Goal: Task Accomplishment & Management: Complete application form

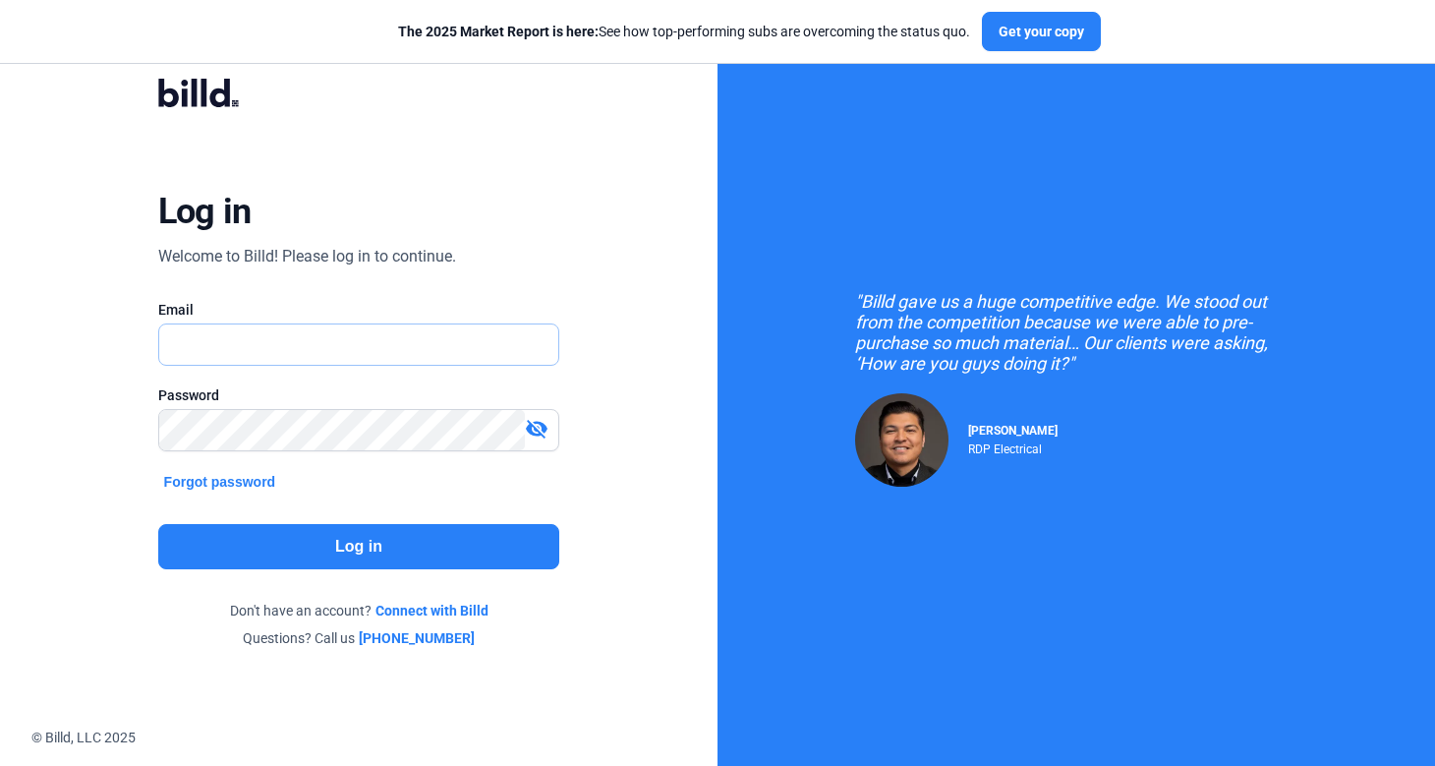
type input "[PERSON_NAME][EMAIL_ADDRESS][DOMAIN_NAME]"
click at [198, 538] on button "Log in" at bounding box center [359, 546] width 402 height 45
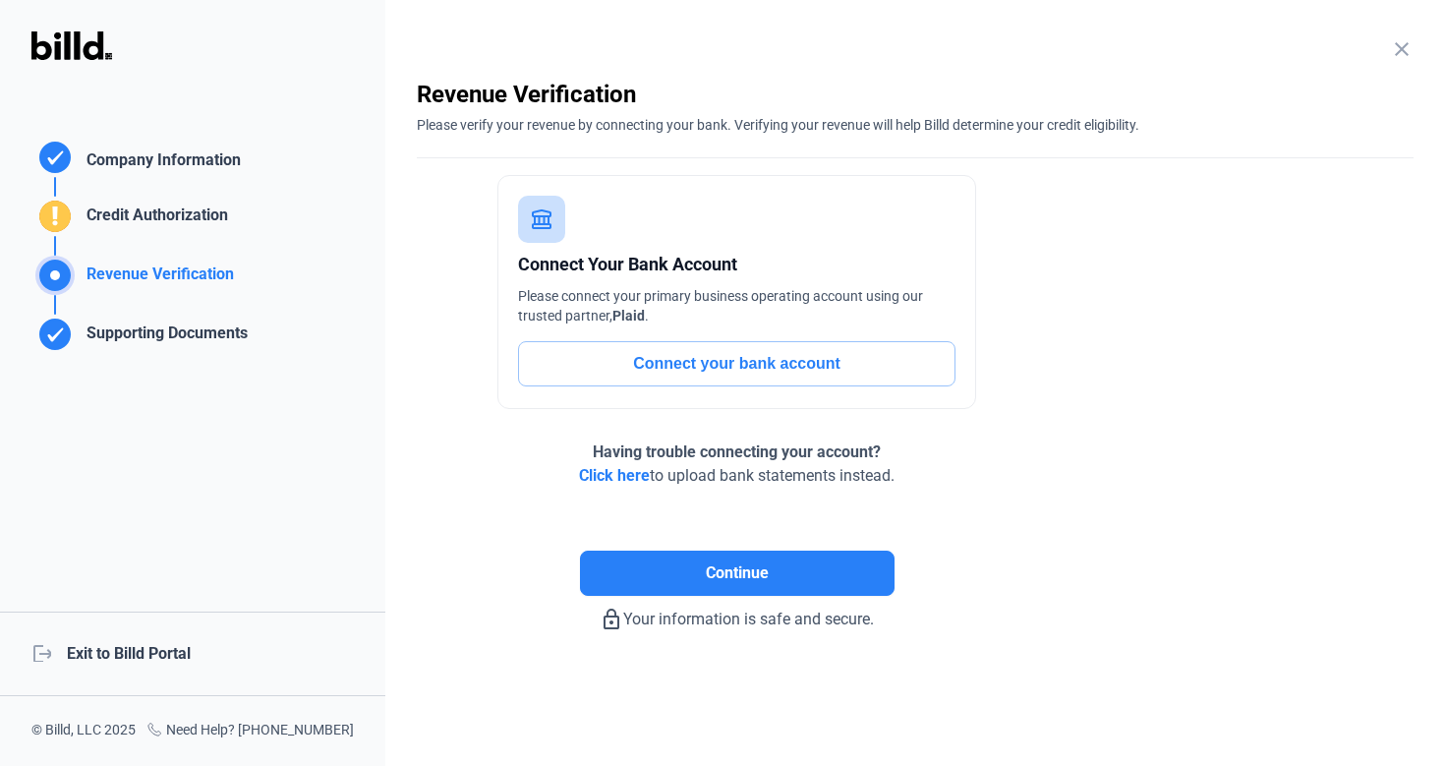
click at [164, 651] on div "logout Exit to Billd Portal" at bounding box center [192, 653] width 385 height 85
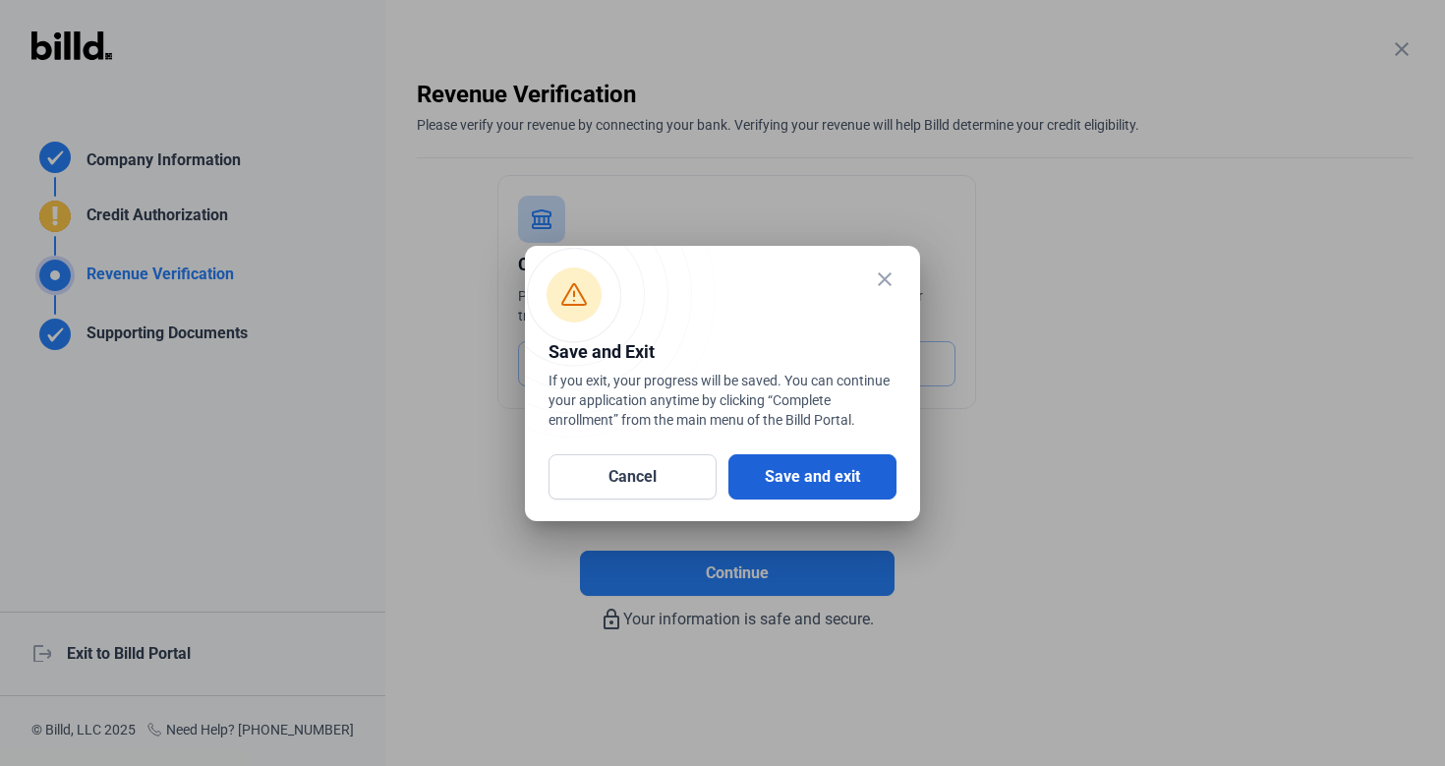
click at [830, 498] on button "Save and exit" at bounding box center [812, 476] width 168 height 45
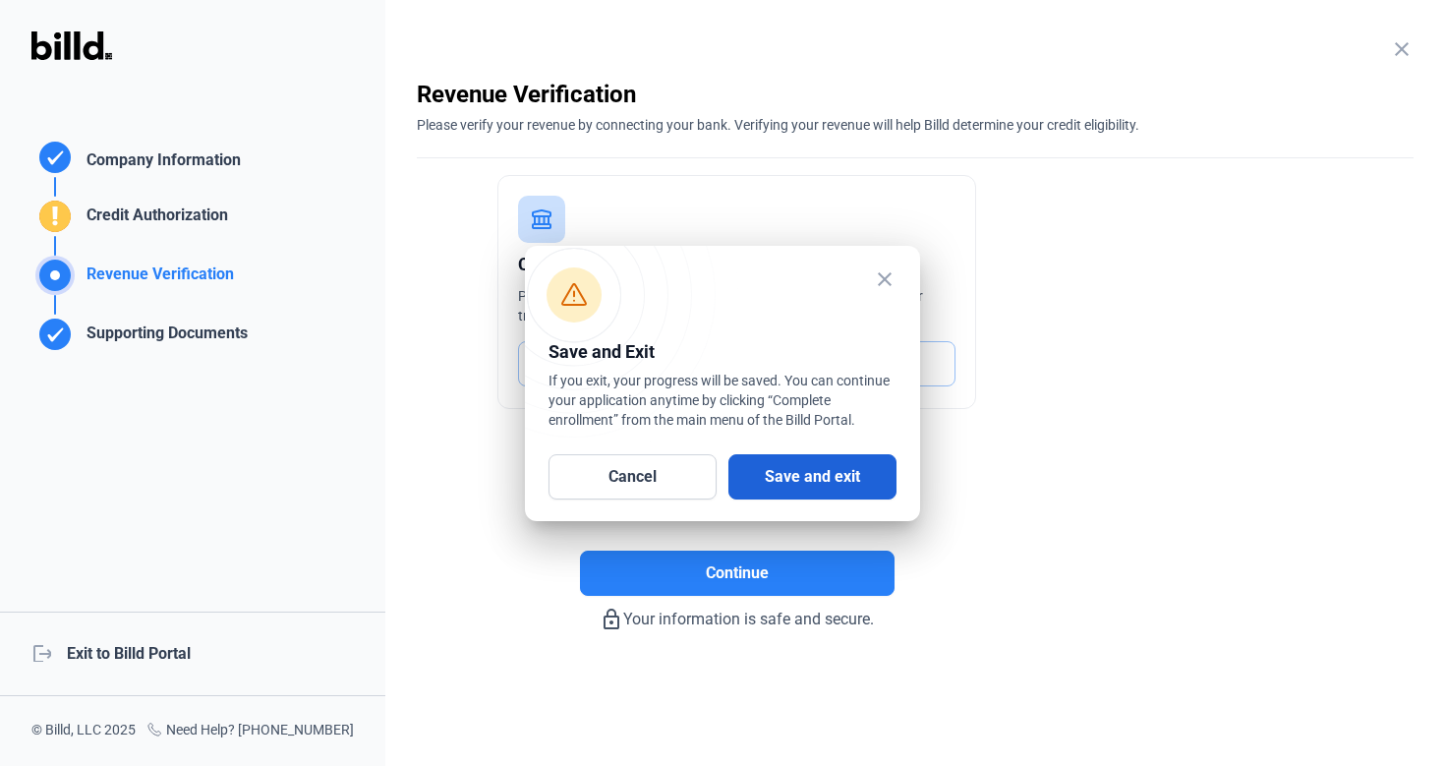
click at [830, 498] on div "Continue" at bounding box center [737, 541] width 640 height 108
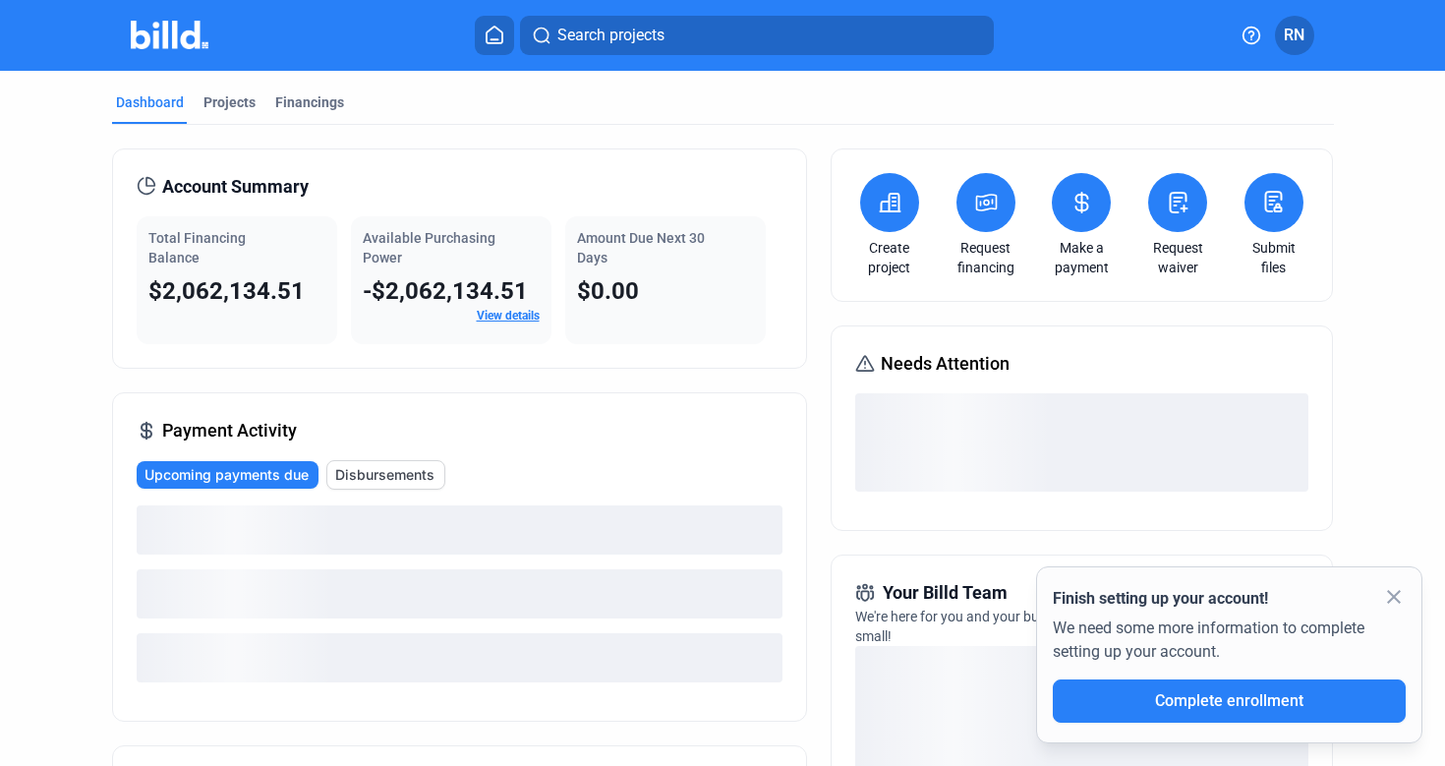
click at [1392, 595] on mat-icon "close" at bounding box center [1394, 597] width 24 height 24
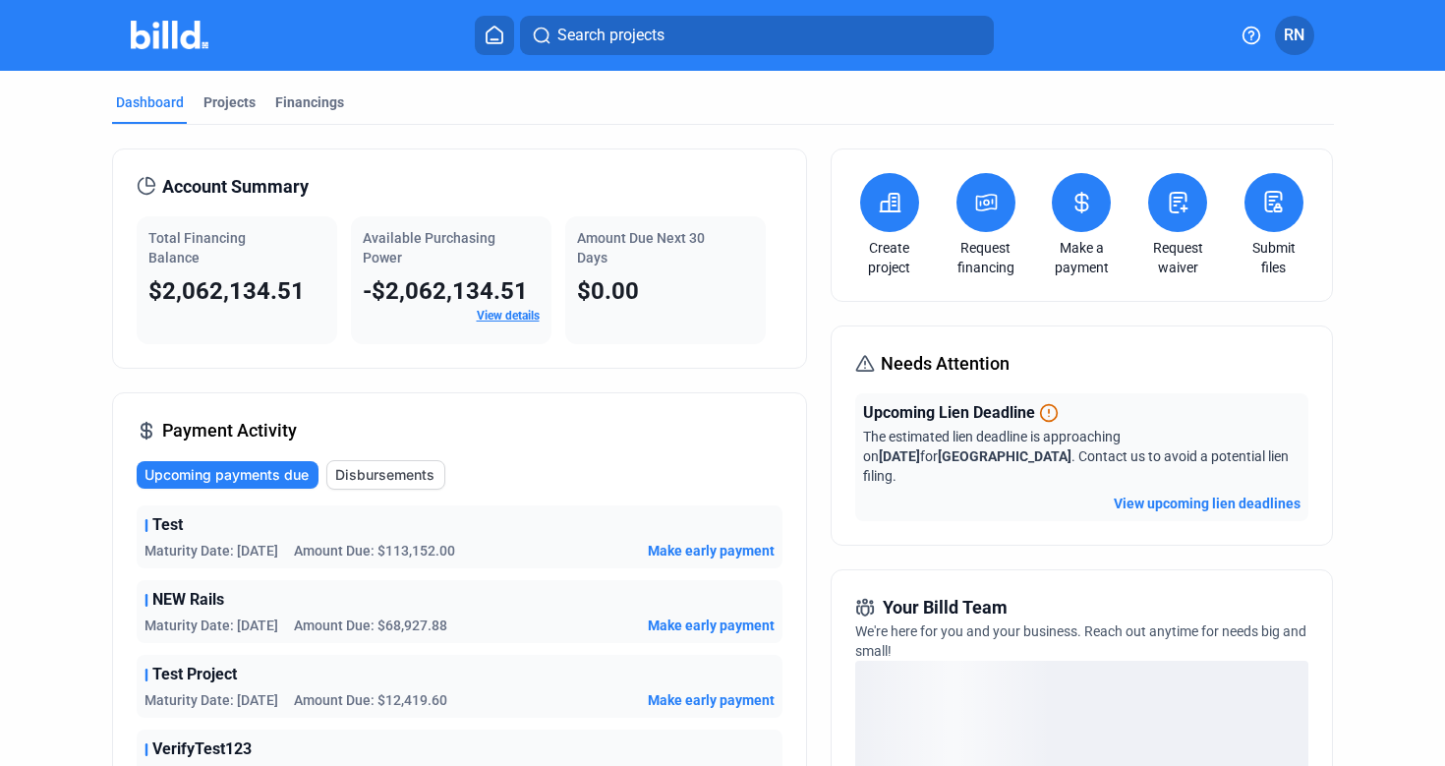
drag, startPoint x: 147, startPoint y: 238, endPoint x: 308, endPoint y: 295, distance: 170.0
click at [308, 295] on div "Total Financing Balance $2,062,134.51" at bounding box center [237, 280] width 200 height 128
click at [369, 241] on span "Available Purchasing Power" at bounding box center [429, 247] width 133 height 35
drag, startPoint x: 362, startPoint y: 240, endPoint x: 436, endPoint y: 281, distance: 85.3
click at [428, 280] on div "Available Purchasing Power -$2,062,134.51 View details" at bounding box center [451, 280] width 200 height 128
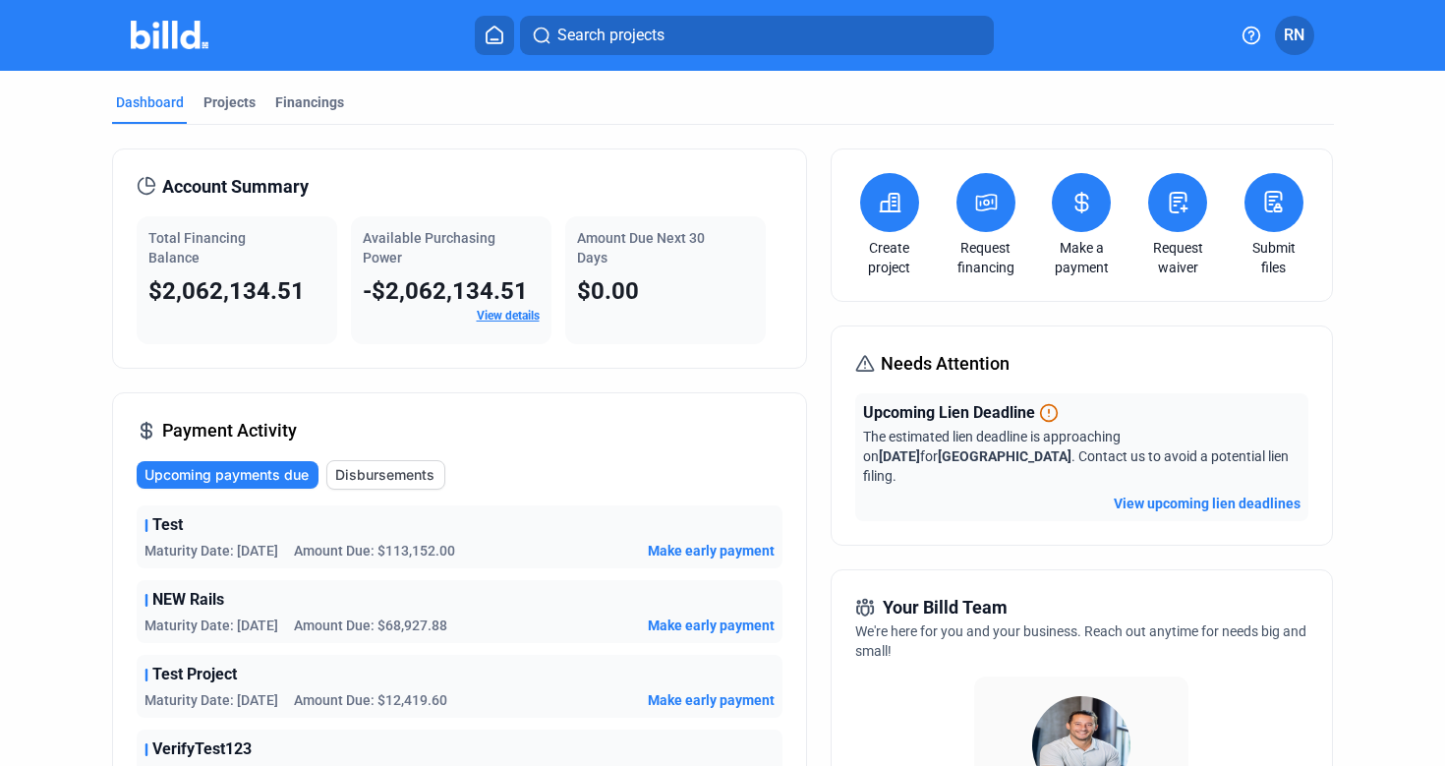
click at [494, 318] on link "View details" at bounding box center [508, 316] width 63 height 14
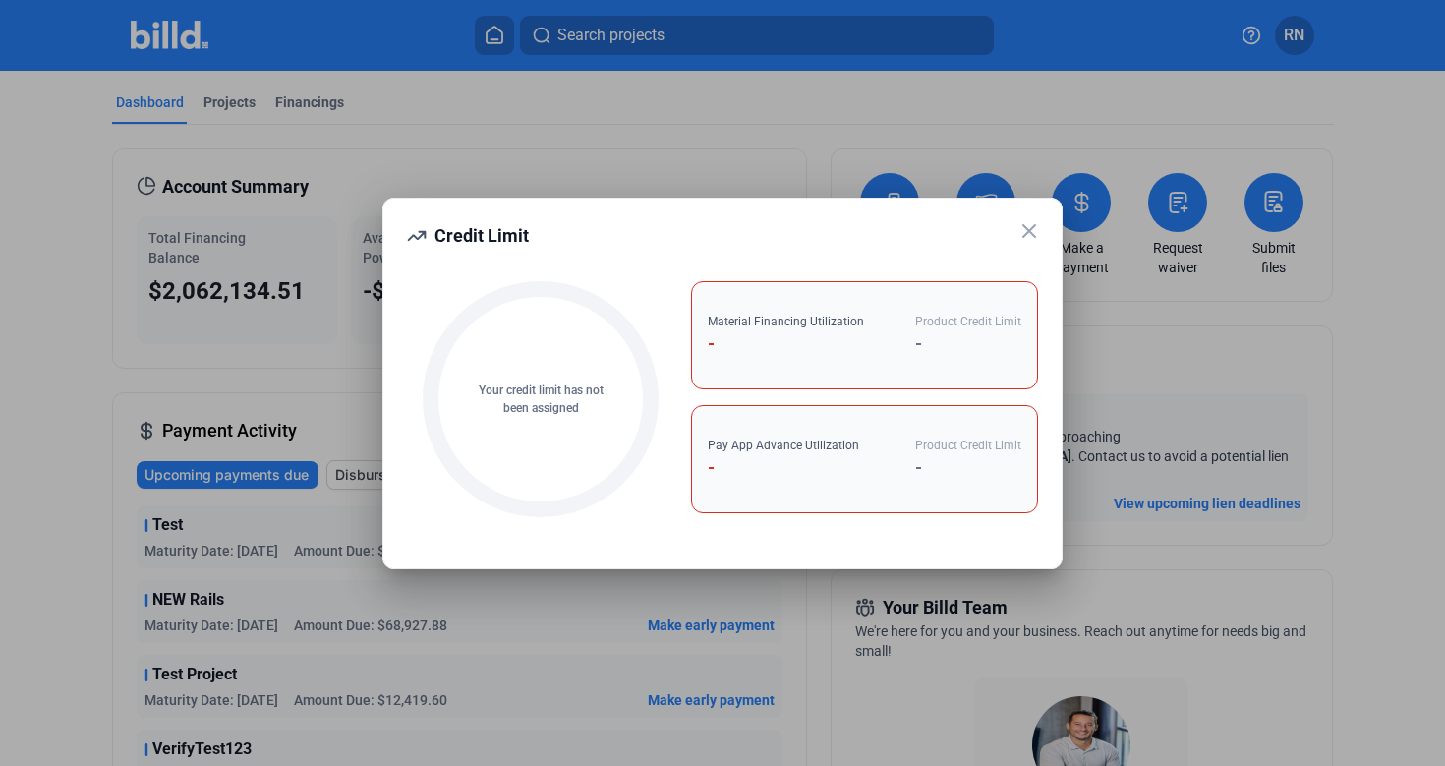
click at [1028, 235] on icon at bounding box center [1029, 231] width 24 height 24
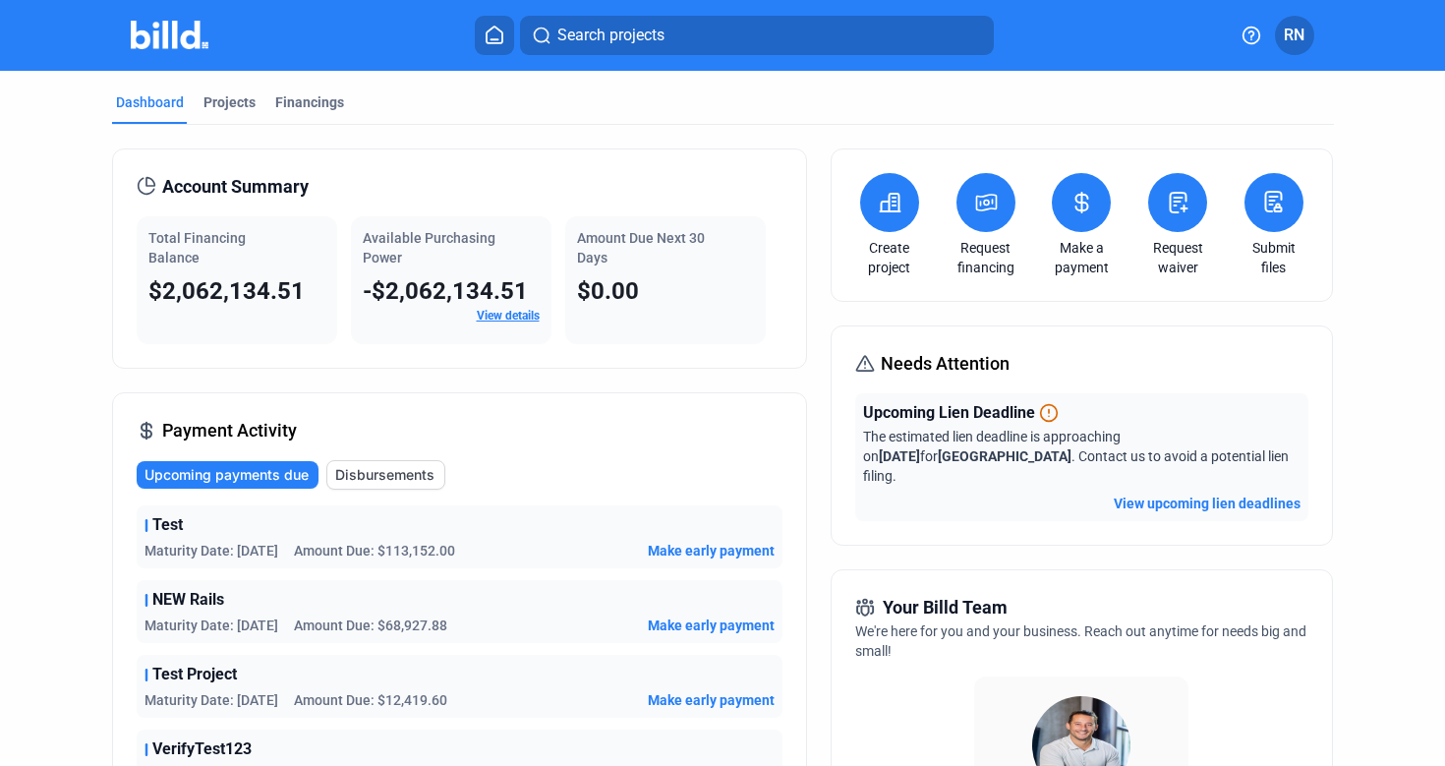
click at [1155, 207] on button at bounding box center [1177, 202] width 59 height 59
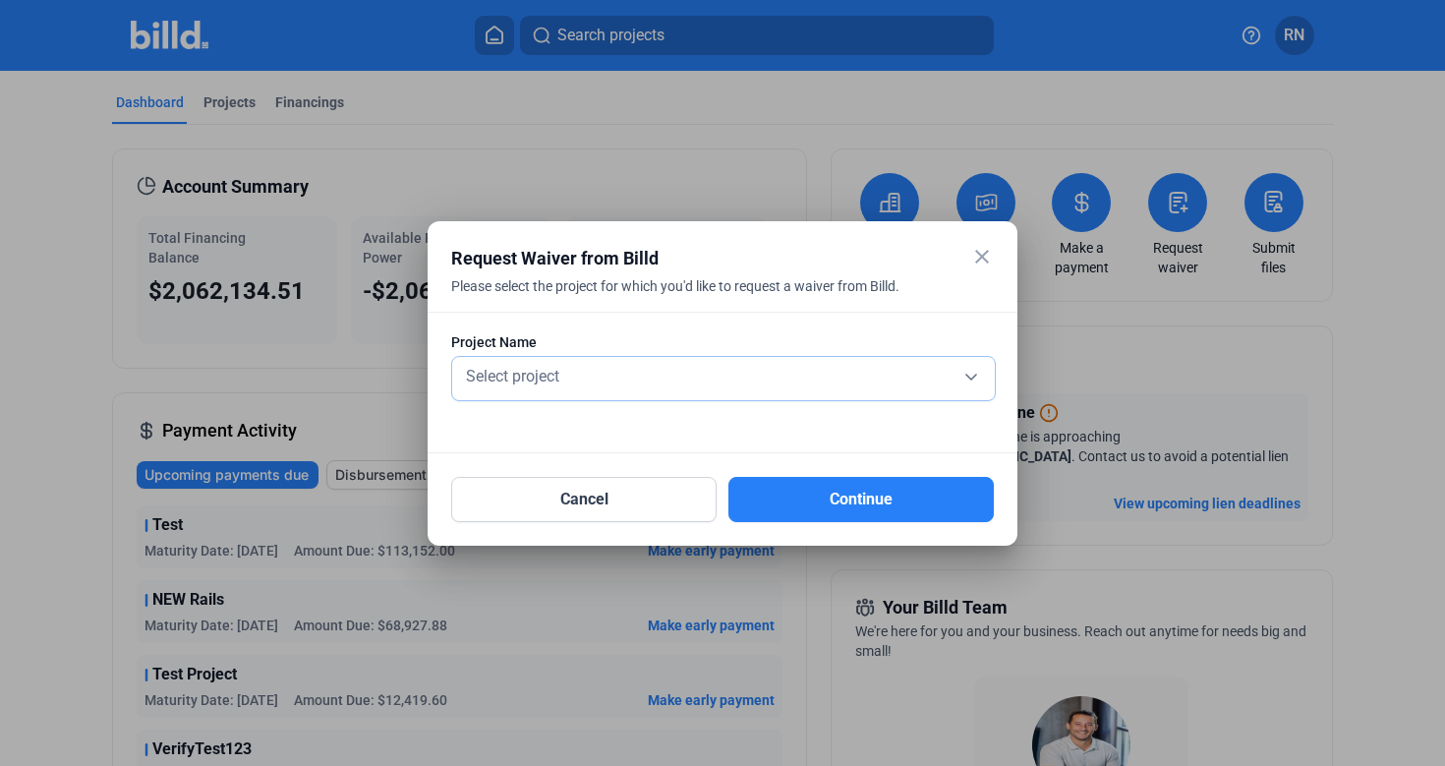
click at [752, 371] on div "Select project" at bounding box center [723, 375] width 523 height 28
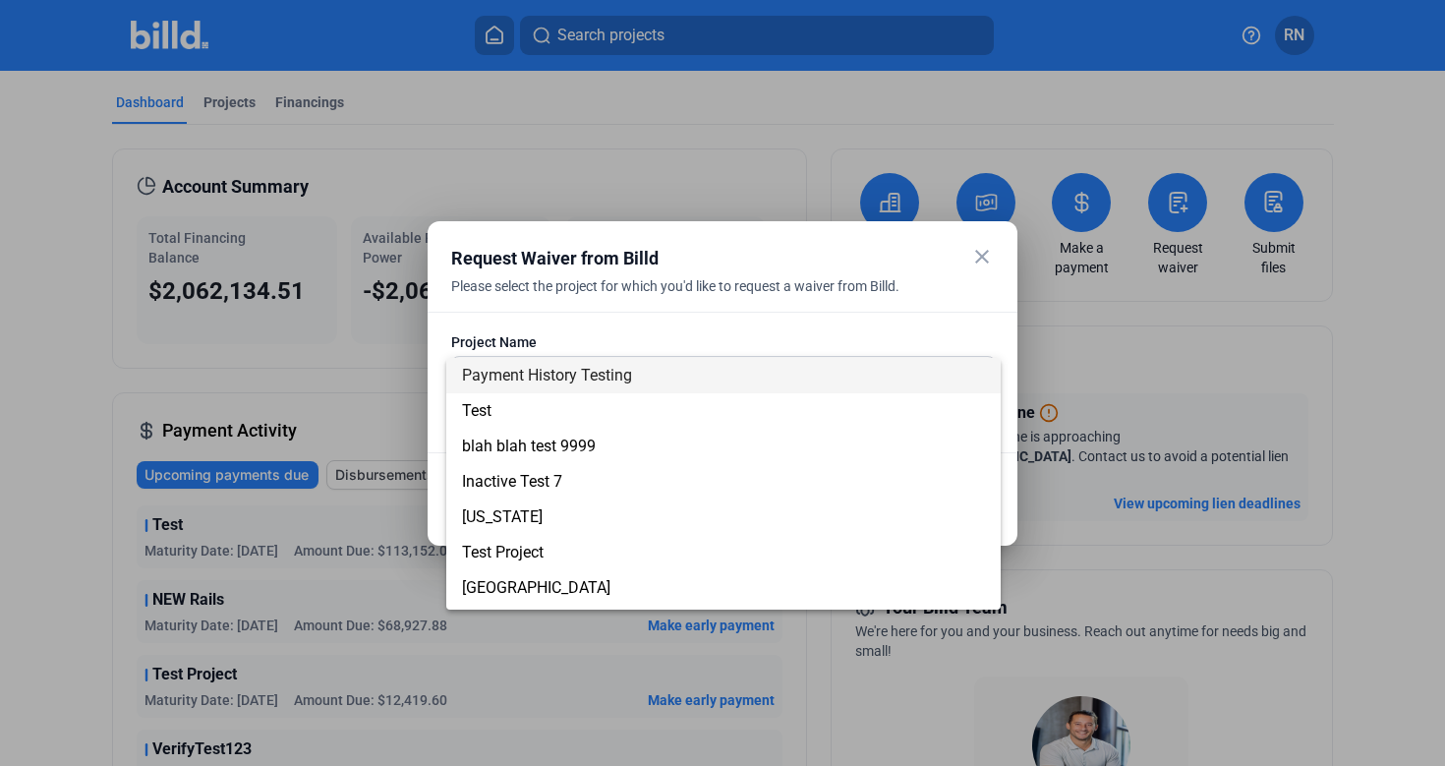
click at [514, 259] on div at bounding box center [722, 383] width 1445 height 766
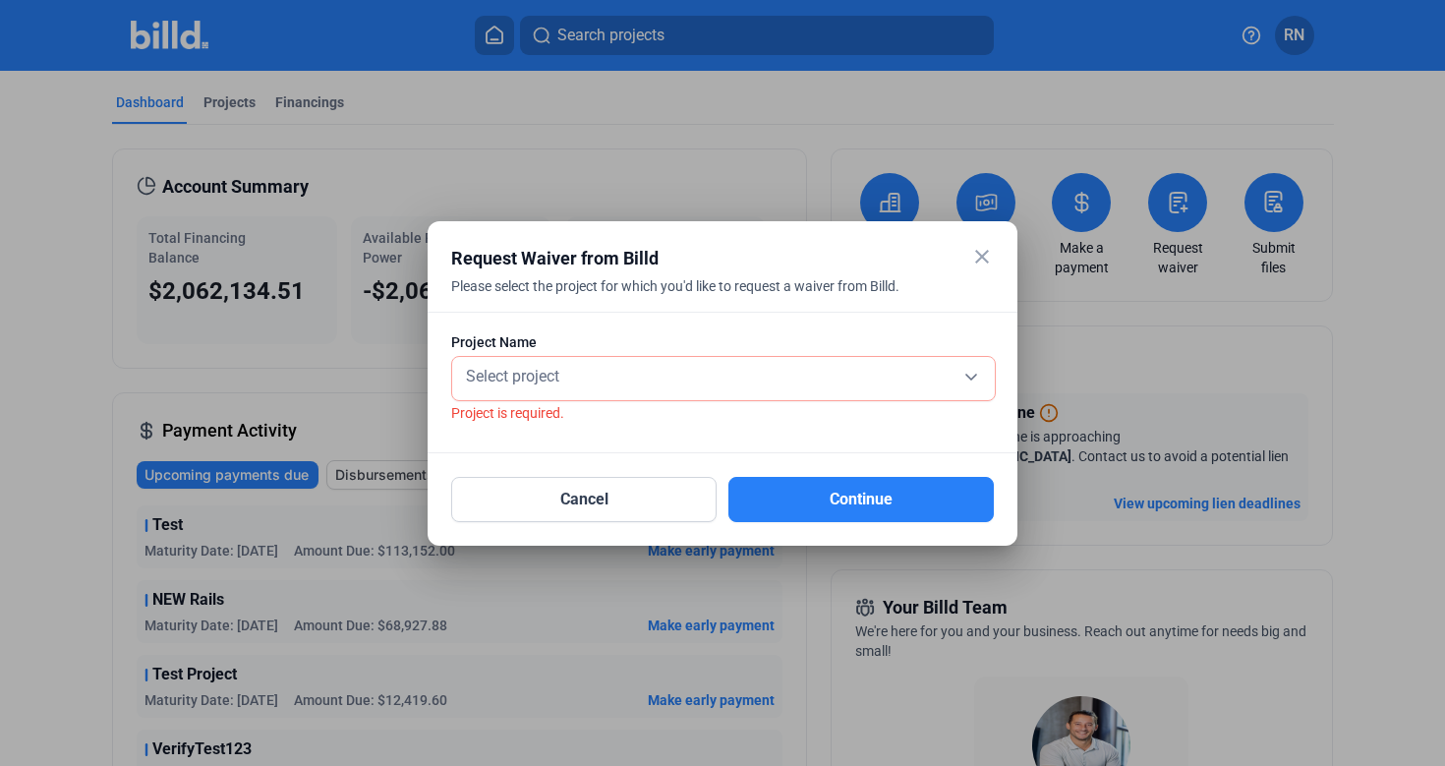
drag, startPoint x: 484, startPoint y: 259, endPoint x: 591, endPoint y: 259, distance: 106.1
click at [590, 259] on div "Request Waiver from Billd" at bounding box center [697, 259] width 493 height 28
click at [568, 381] on div "Select project" at bounding box center [723, 375] width 523 height 28
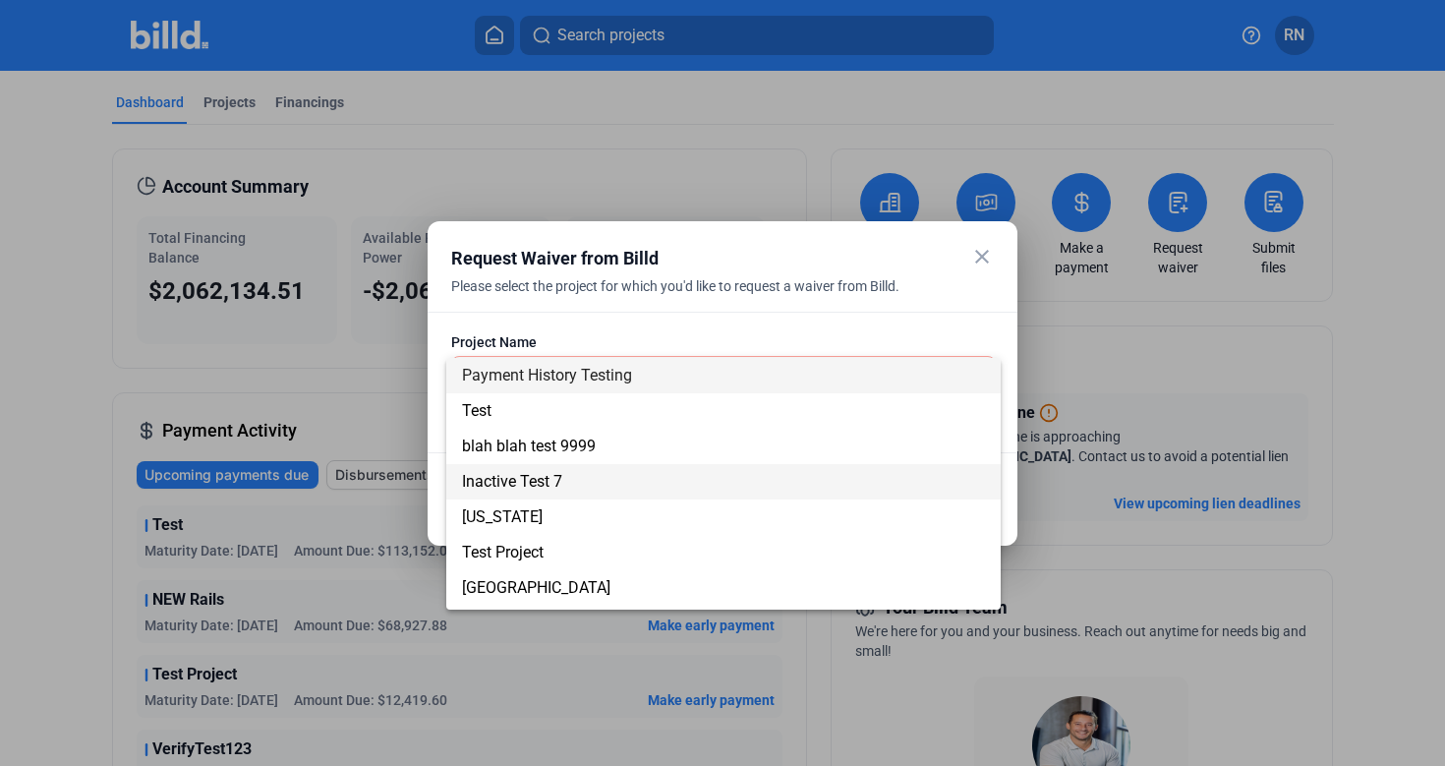
click at [587, 479] on span "Inactive Test 7" at bounding box center [723, 481] width 523 height 35
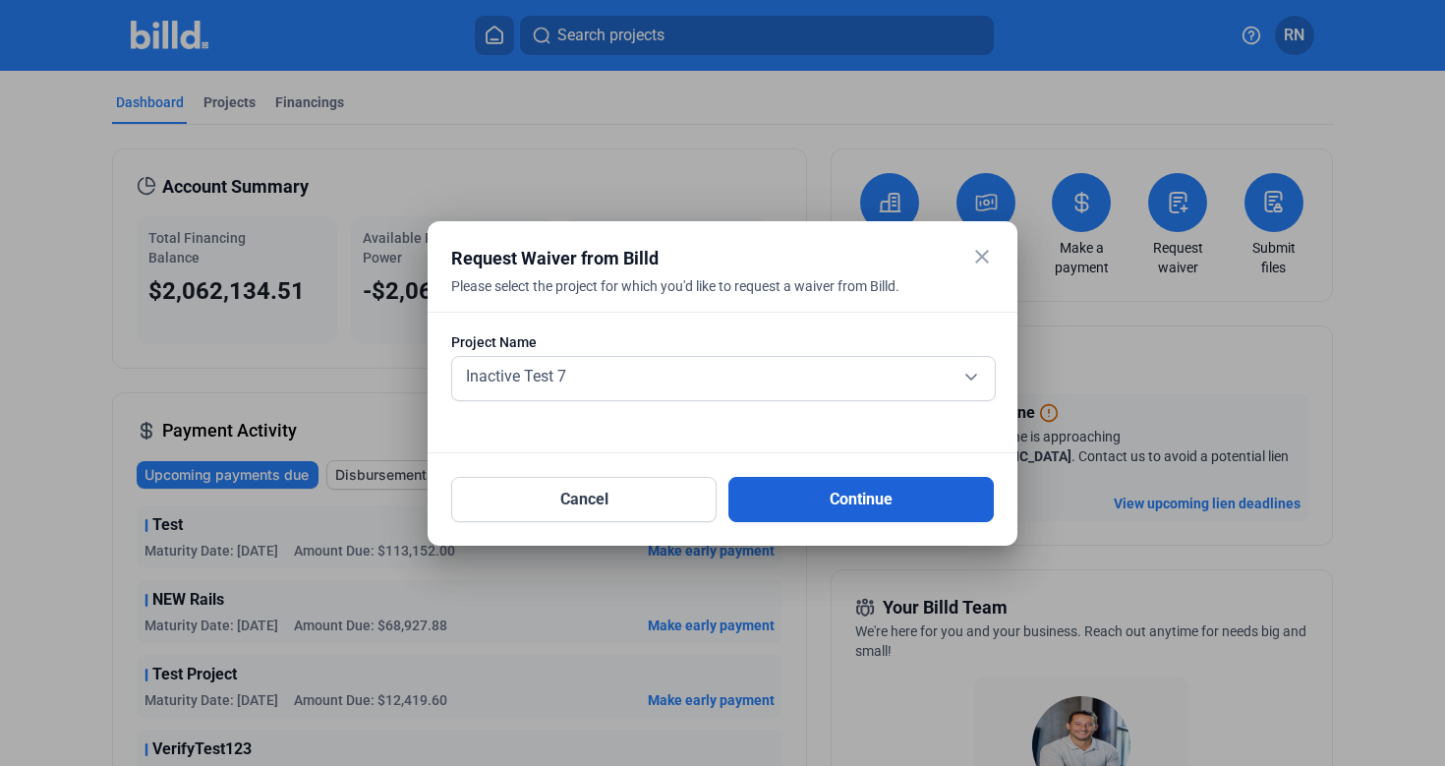
click at [794, 498] on button "Continue" at bounding box center [860, 499] width 265 height 45
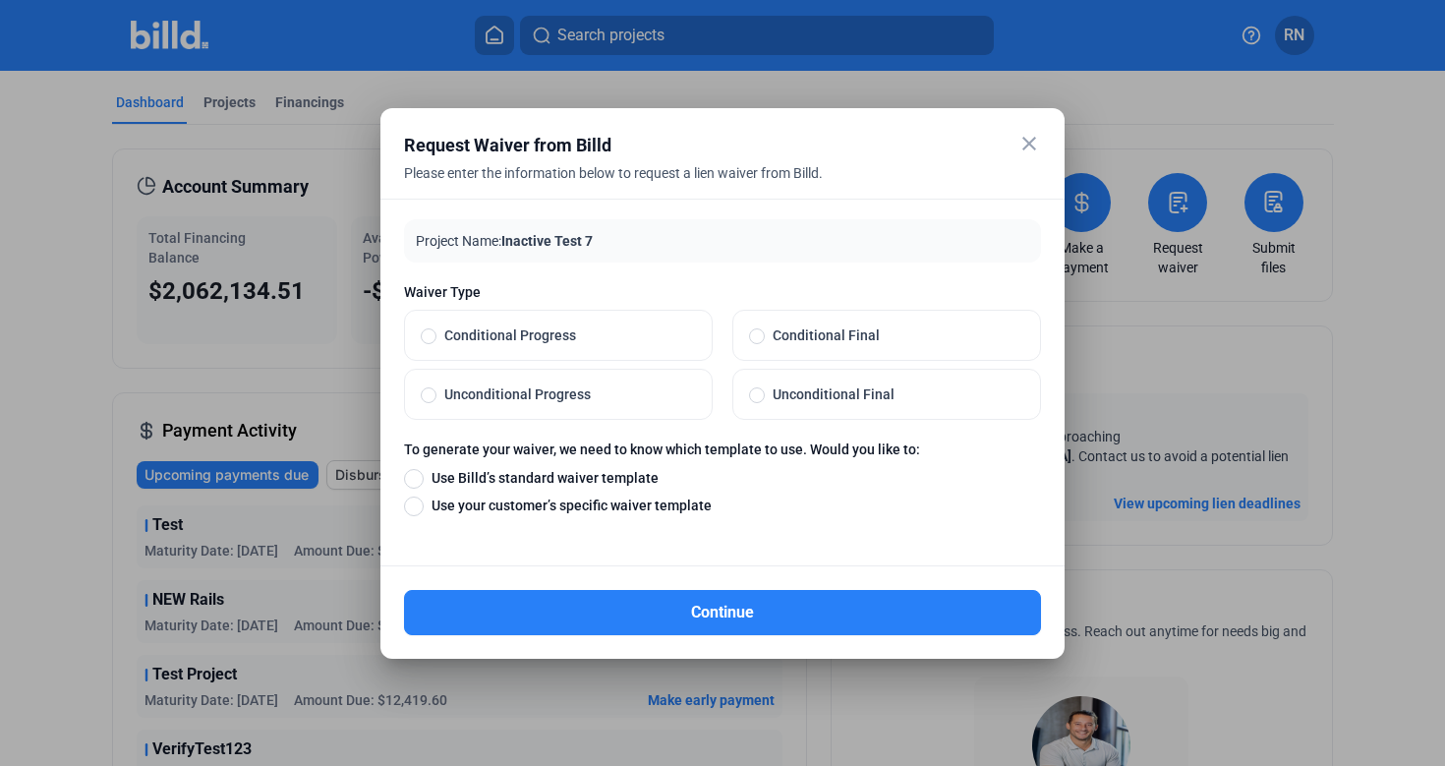
click at [537, 331] on span "Conditional Progress" at bounding box center [565, 335] width 259 height 20
click at [436, 331] on input "Conditional Progress" at bounding box center [429, 335] width 16 height 18
radio input "true"
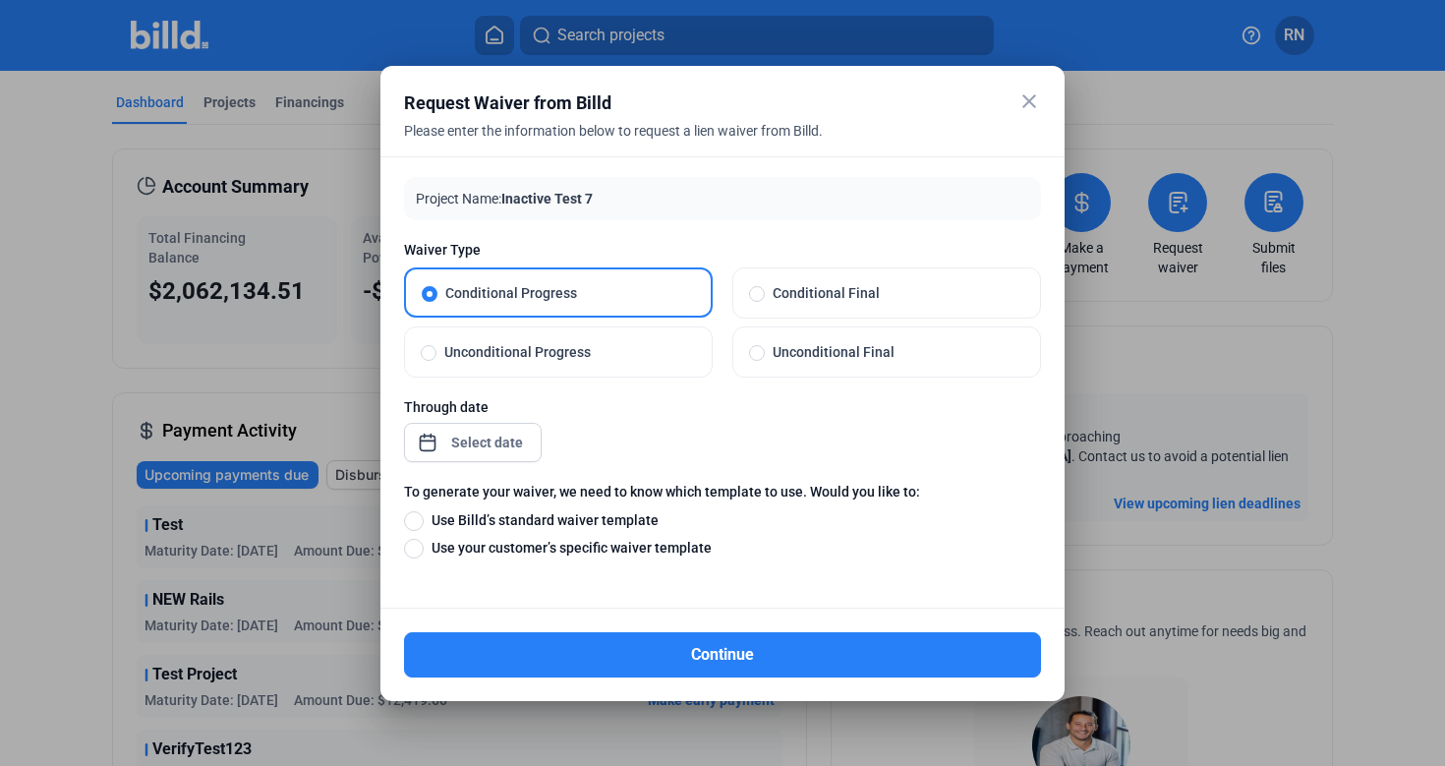
click at [499, 356] on span "Unconditional Progress" at bounding box center [565, 352] width 259 height 20
click at [436, 356] on input "Unconditional Progress" at bounding box center [429, 352] width 16 height 18
radio input "true"
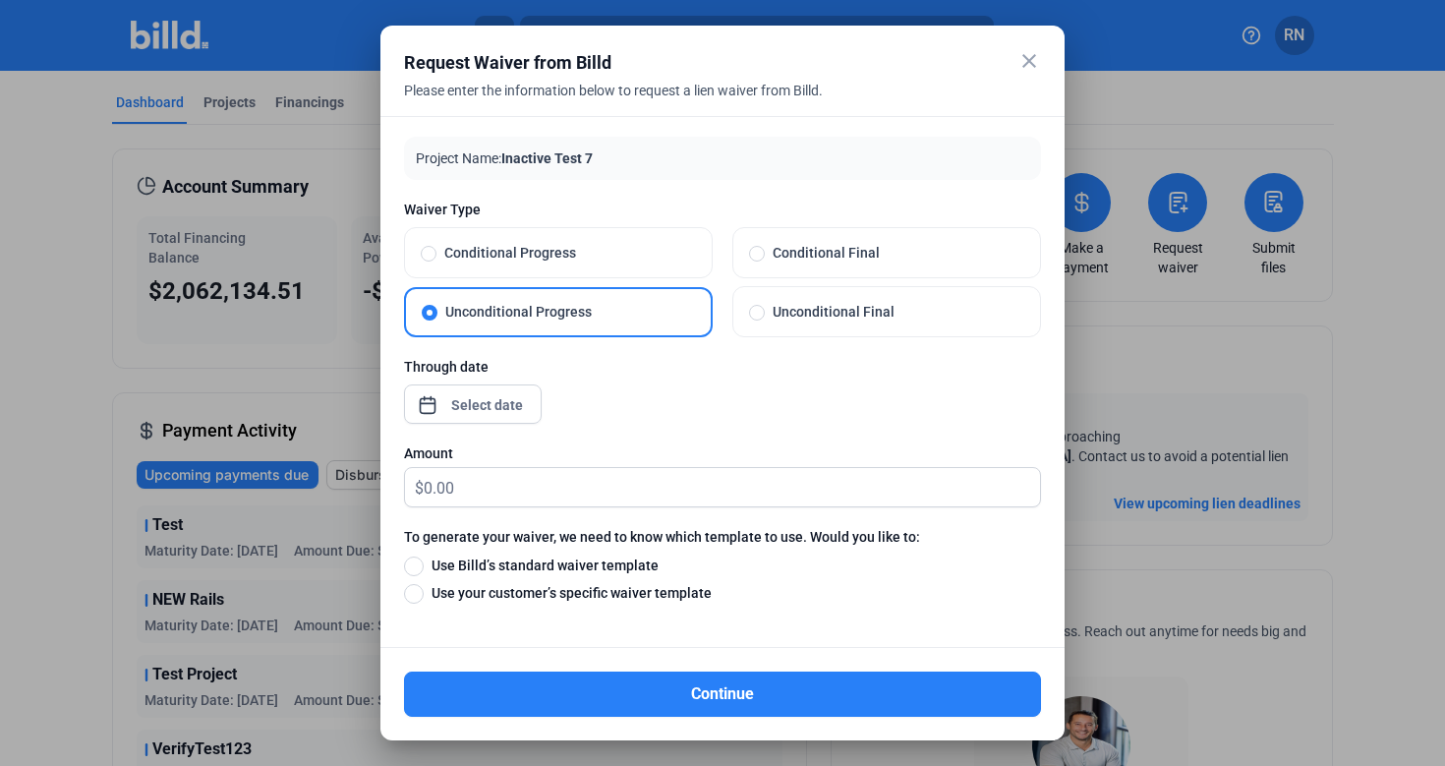
click at [512, 242] on label "Conditional Progress" at bounding box center [558, 252] width 307 height 49
click at [436, 244] on input "Conditional Progress" at bounding box center [429, 253] width 16 height 18
radio input "true"
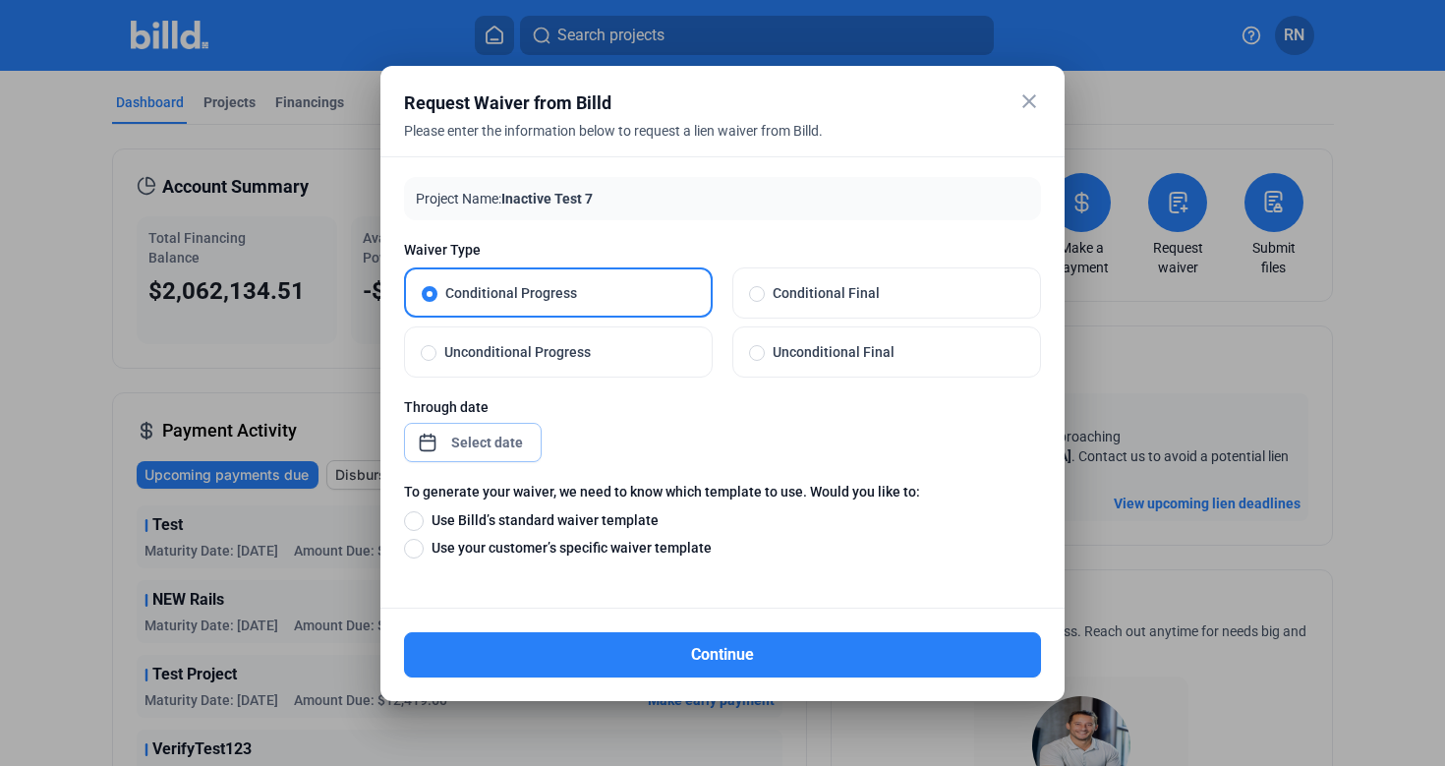
click at [498, 434] on div "close Request Waiver from Billd Please enter the information below to request a…" at bounding box center [722, 383] width 1445 height 766
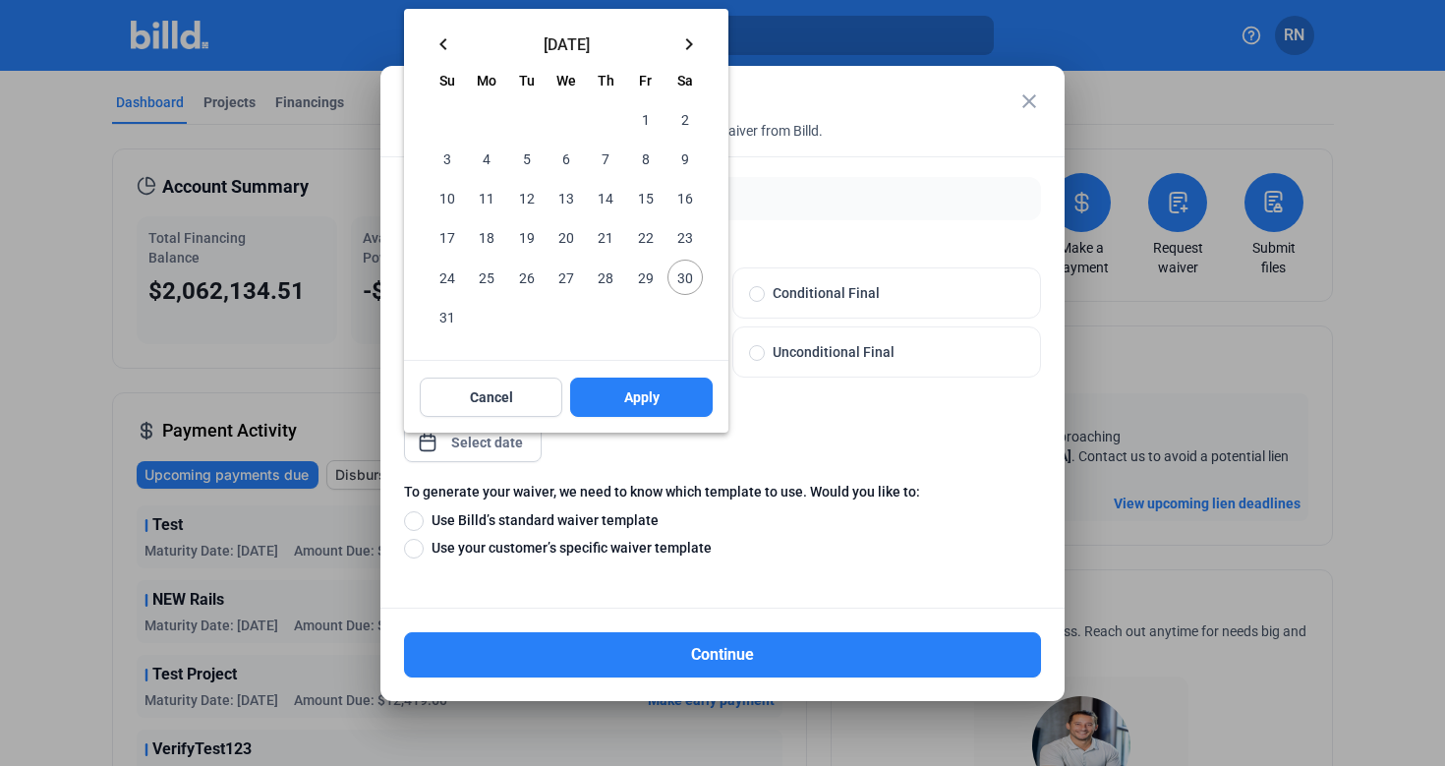
click at [608, 274] on span "28" at bounding box center [605, 276] width 35 height 35
click at [618, 388] on button "Apply" at bounding box center [641, 396] width 142 height 39
type input "[DATE]"
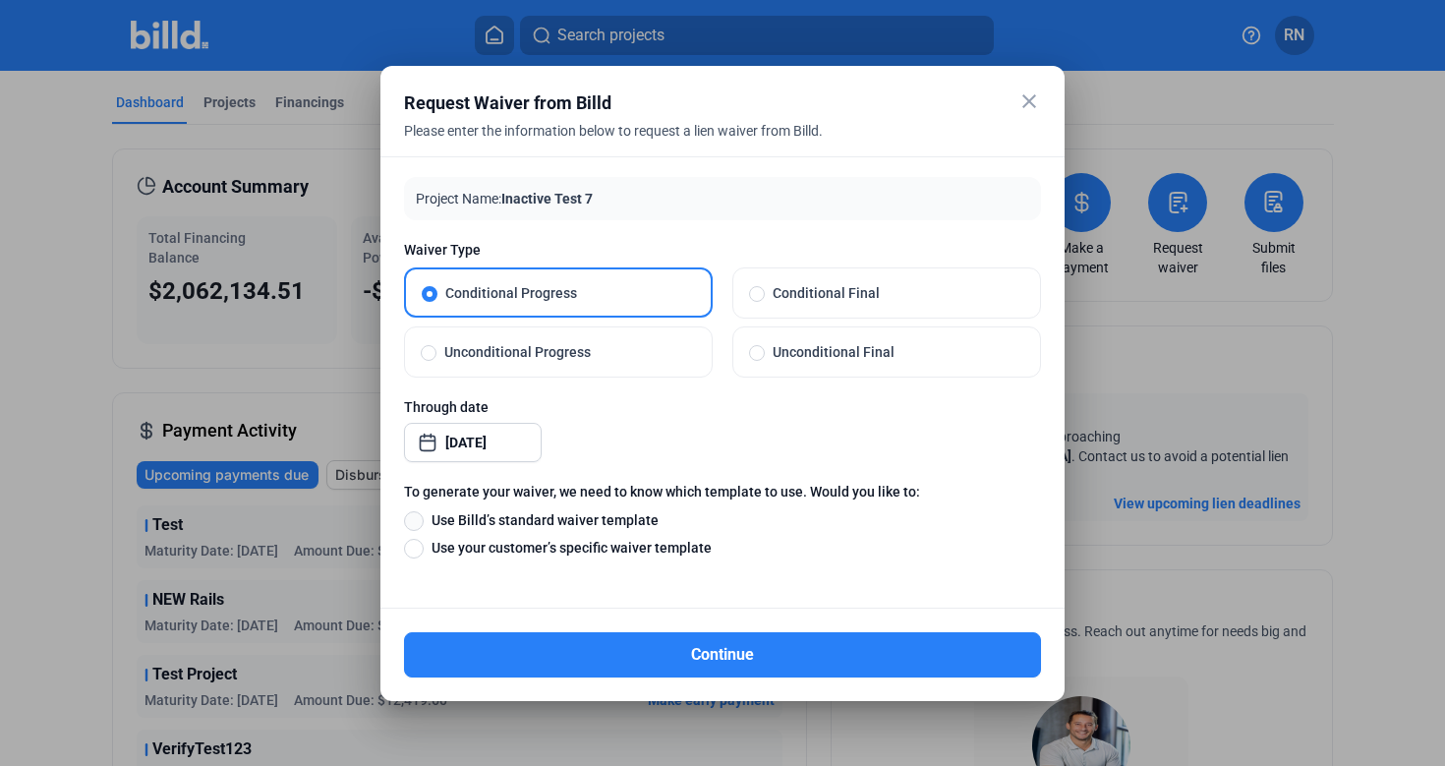
click at [416, 513] on span at bounding box center [414, 521] width 20 height 20
click at [416, 513] on input "Use Billd’s standard waiver template" at bounding box center [414, 520] width 20 height 22
radio input "true"
